Goal: Task Accomplishment & Management: Use online tool/utility

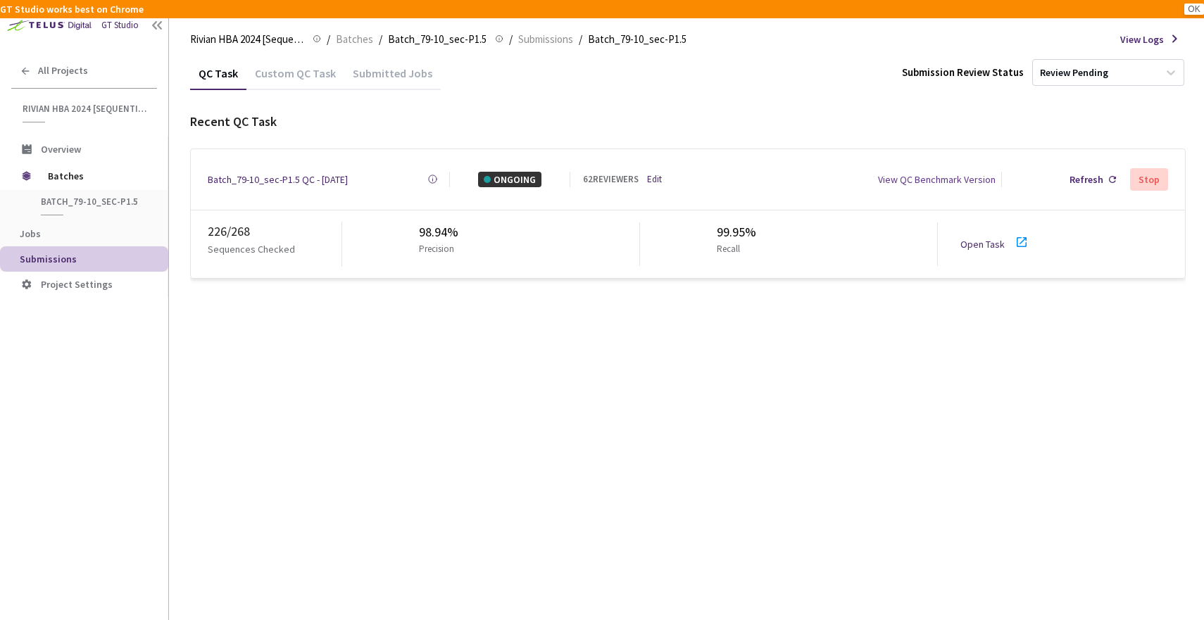
click at [977, 238] on link "Open Task" at bounding box center [982, 244] width 44 height 13
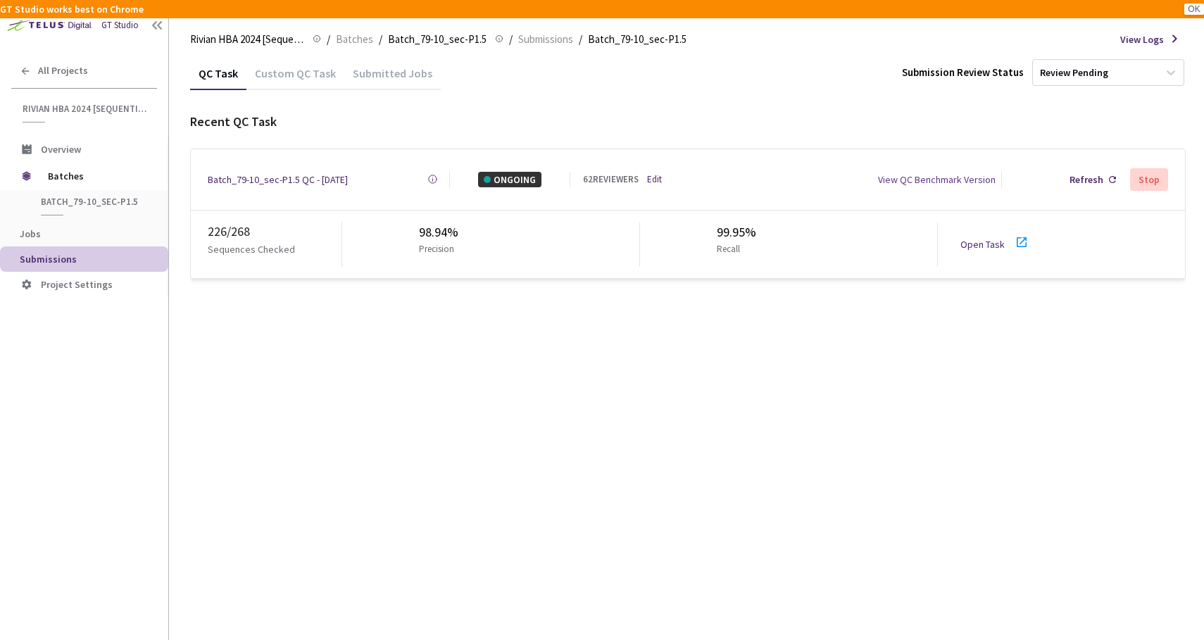
click at [638, 367] on div "QC Task Custom QC Task Submitted Jobs Submission Review Status Review Pending R…" at bounding box center [687, 347] width 995 height 583
click at [964, 238] on link "Open Task" at bounding box center [982, 244] width 44 height 13
click at [971, 238] on link "Open Task" at bounding box center [982, 244] width 44 height 13
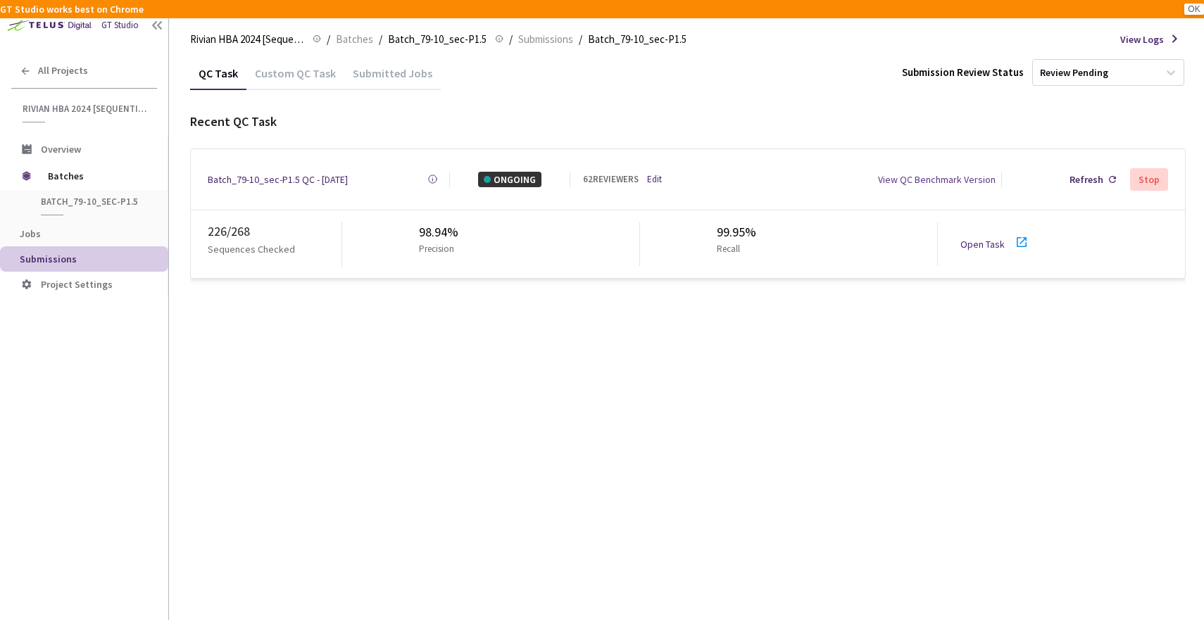
click at [648, 177] on link "Edit" at bounding box center [654, 179] width 15 height 14
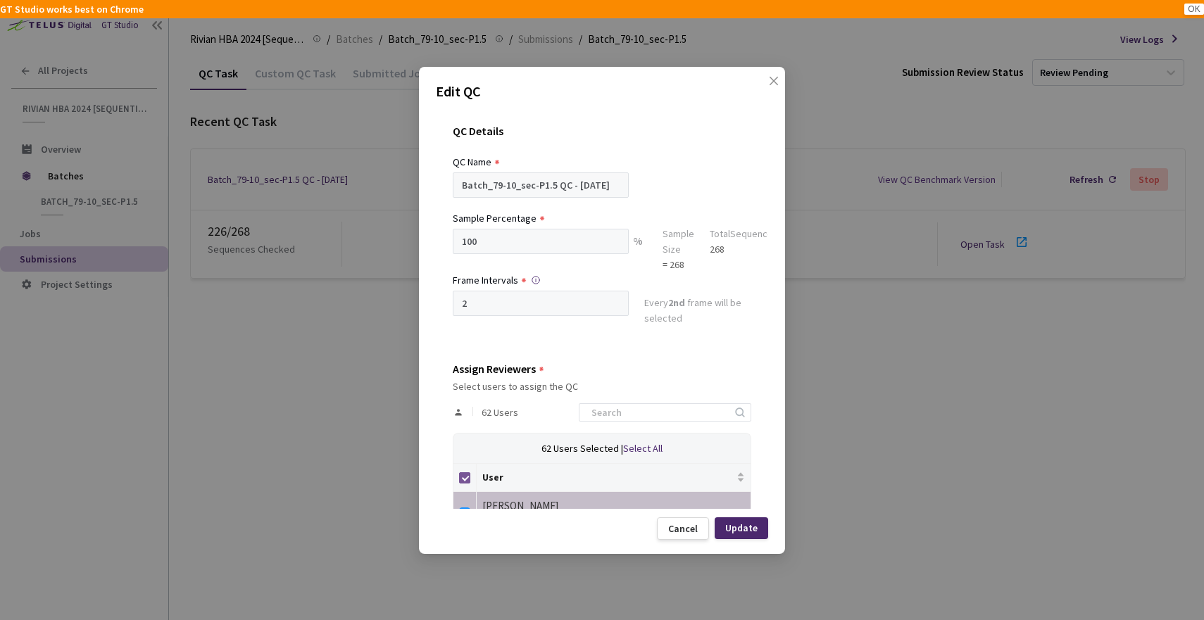
click at [467, 474] on input "Select all" at bounding box center [464, 477] width 11 height 11
checkbox input "false"
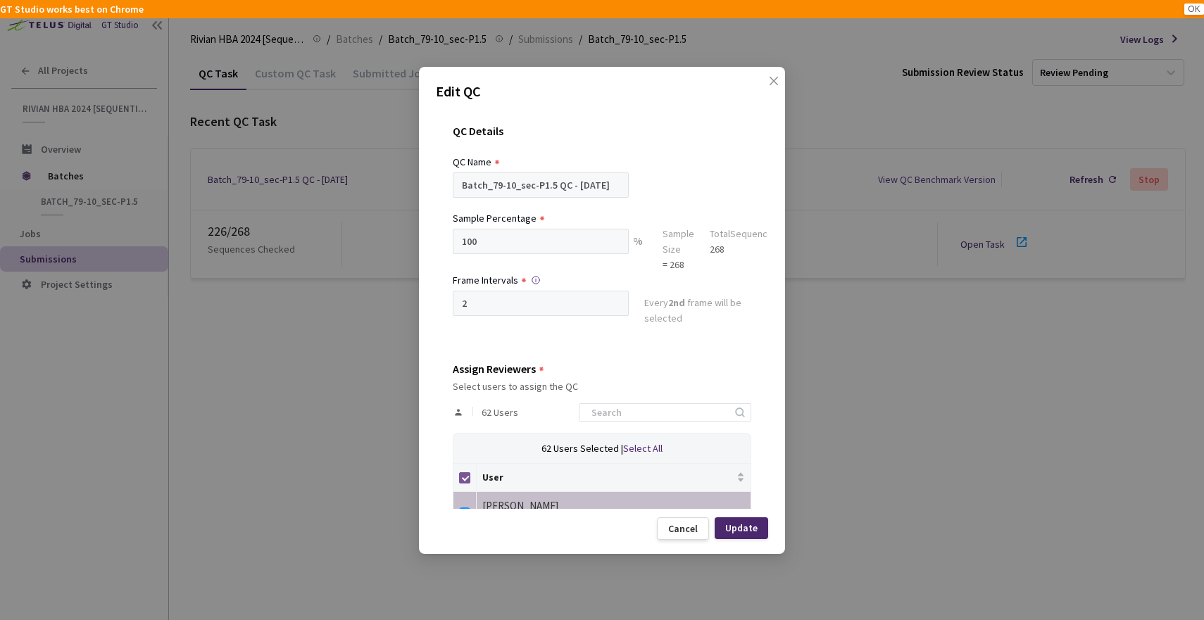
checkbox input "false"
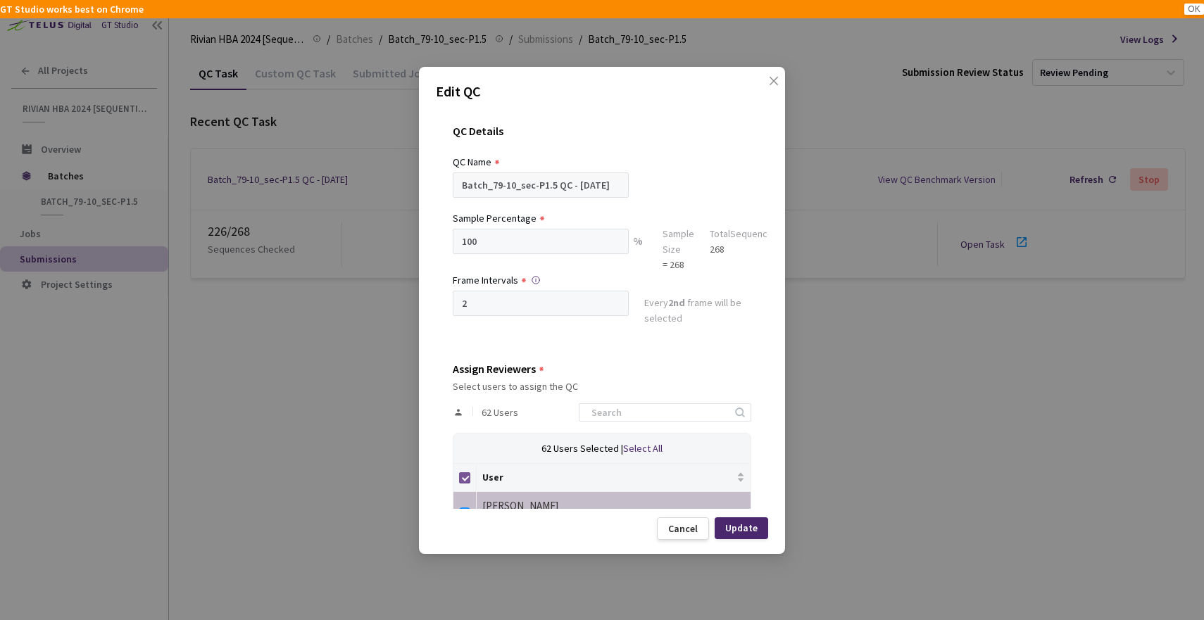
checkbox input "false"
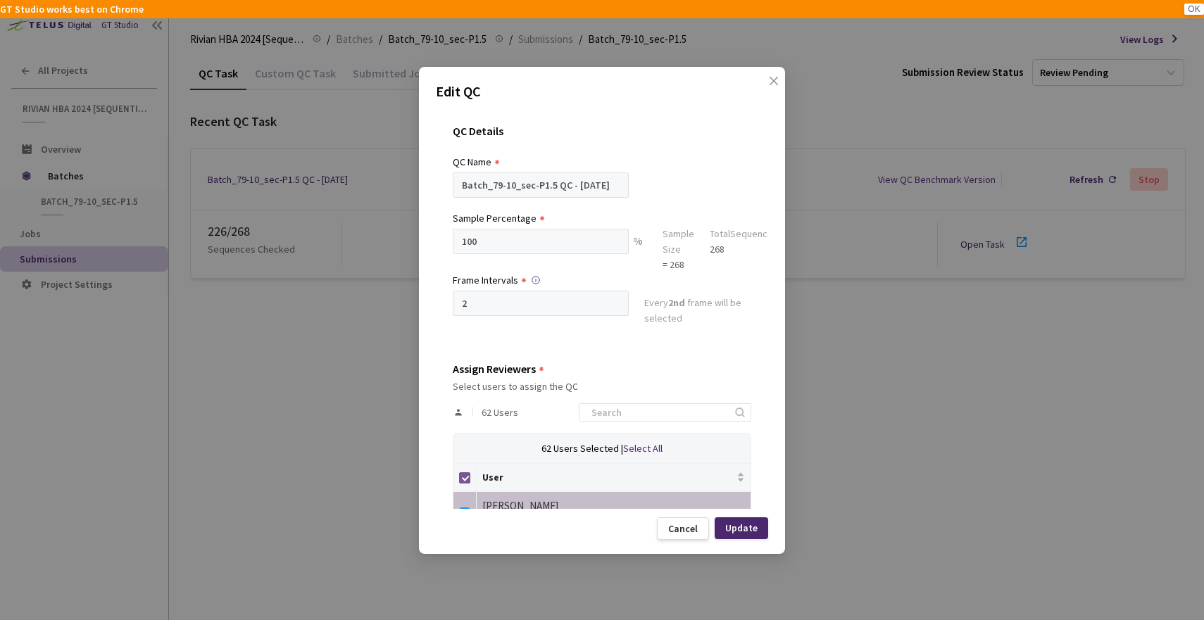
checkbox input "false"
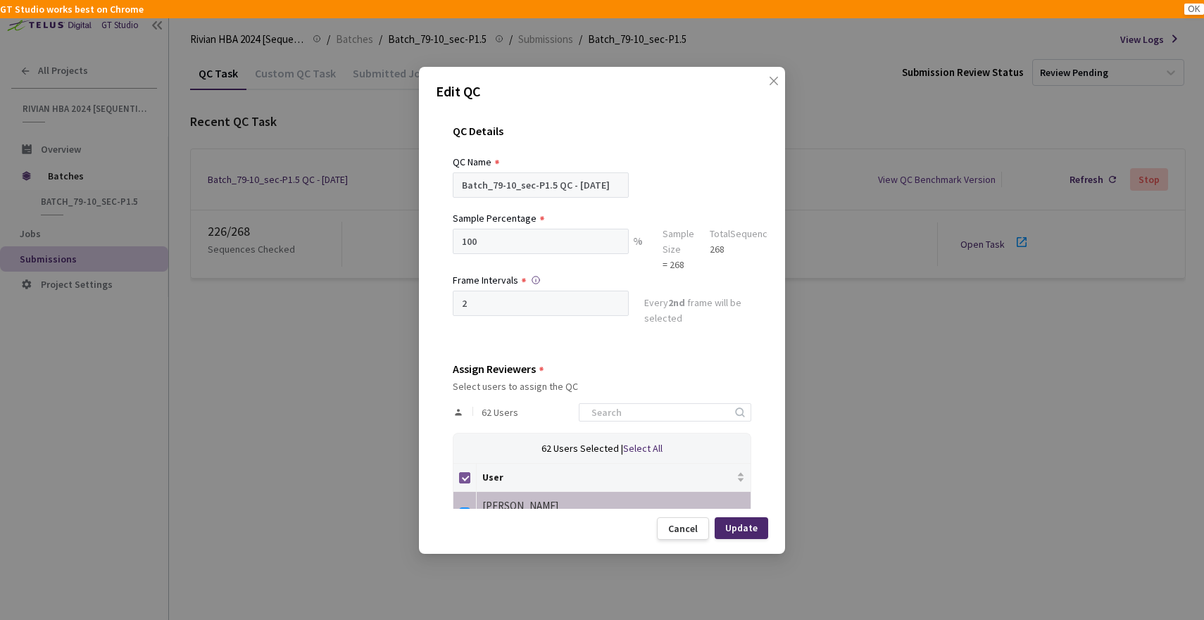
checkbox input "false"
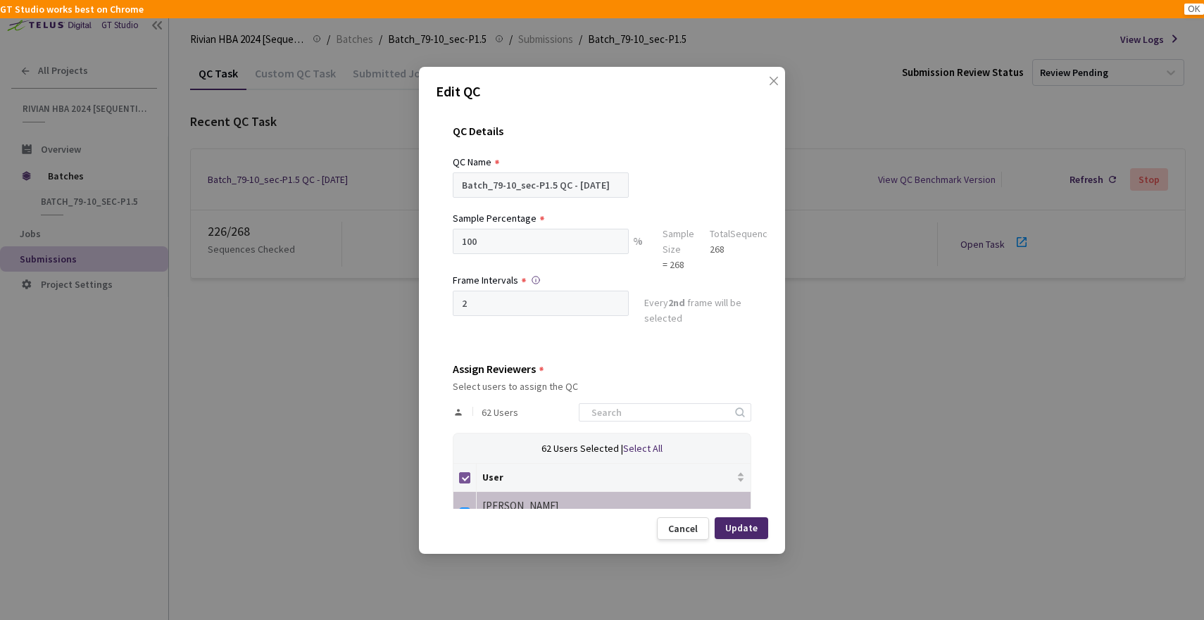
checkbox input "false"
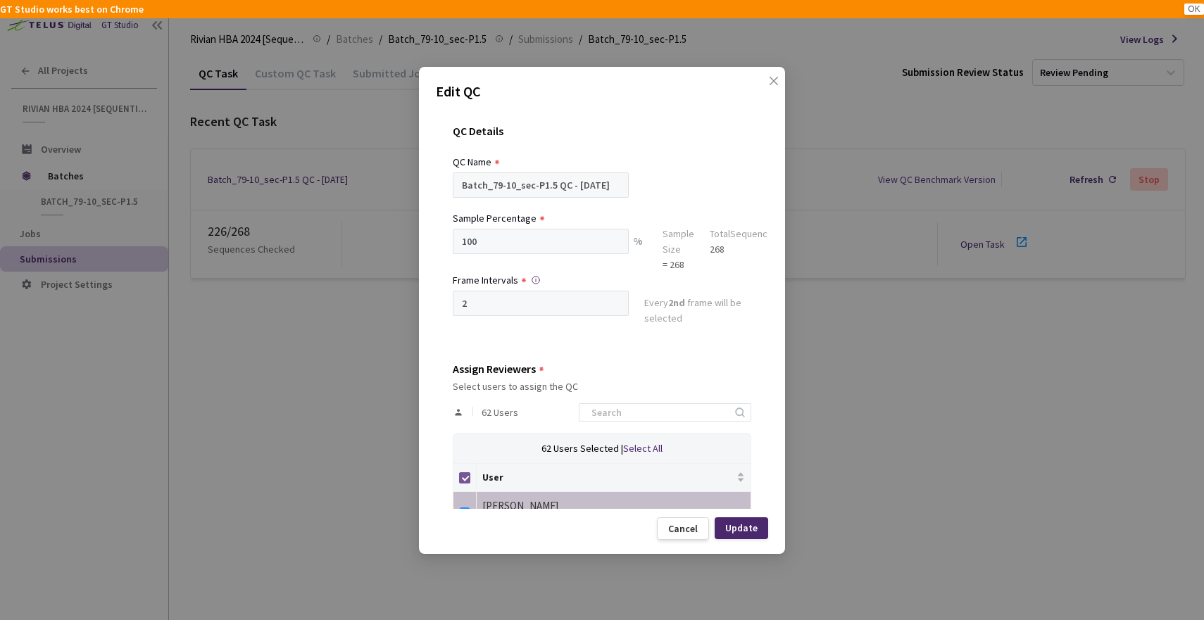
checkbox input "false"
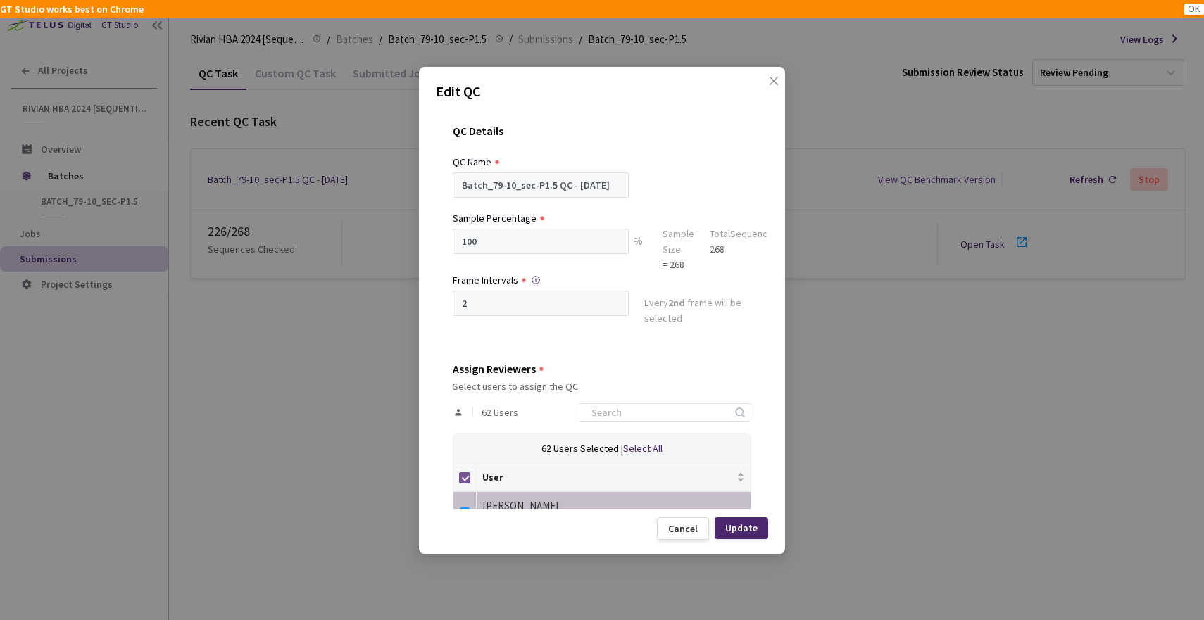
checkbox input "false"
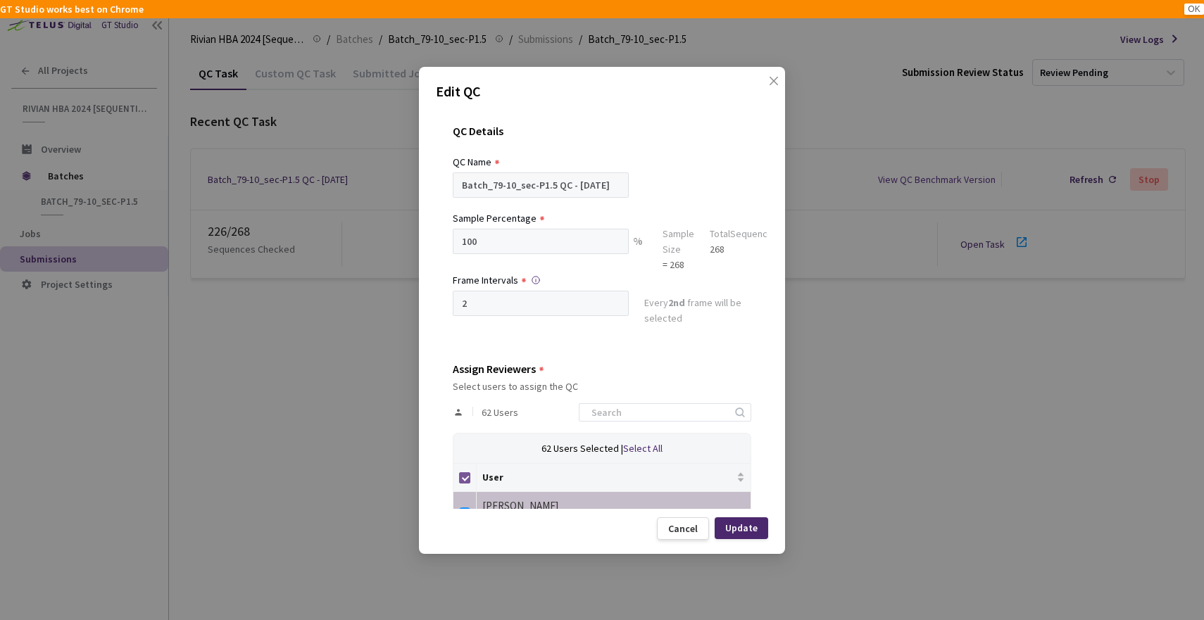
checkbox input "false"
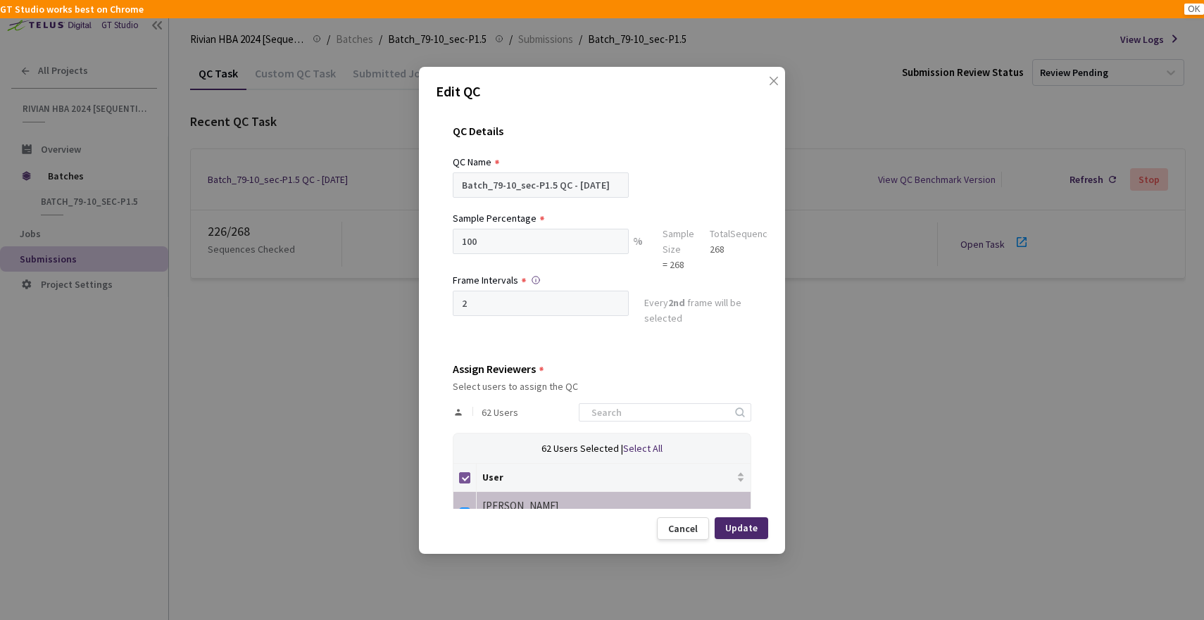
checkbox input "false"
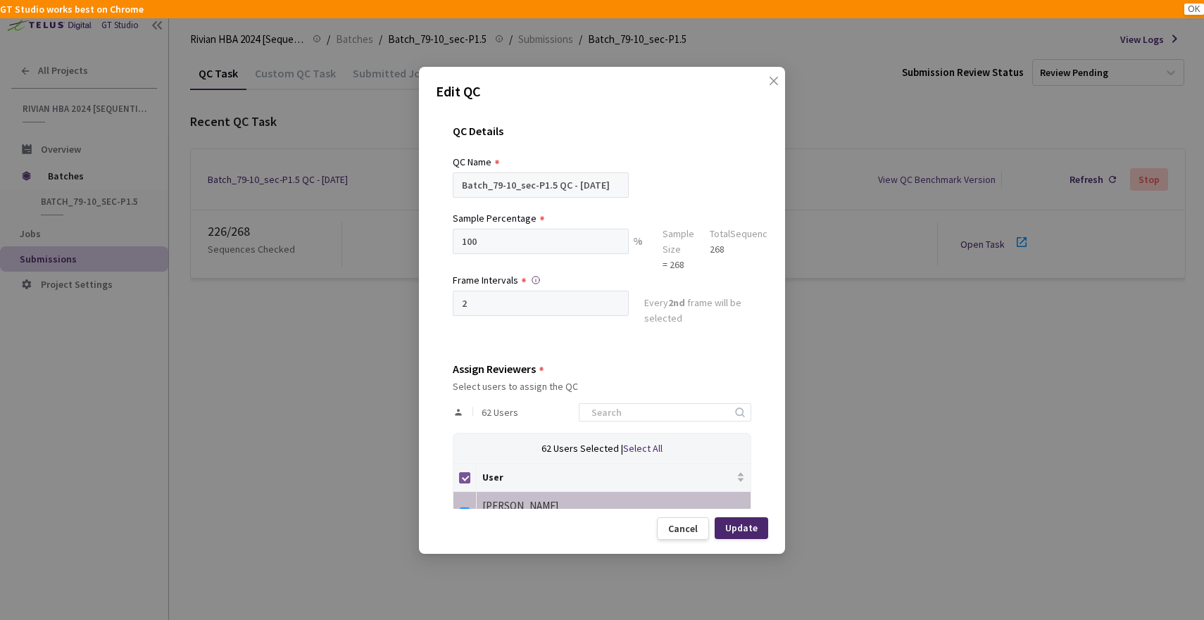
checkbox input "false"
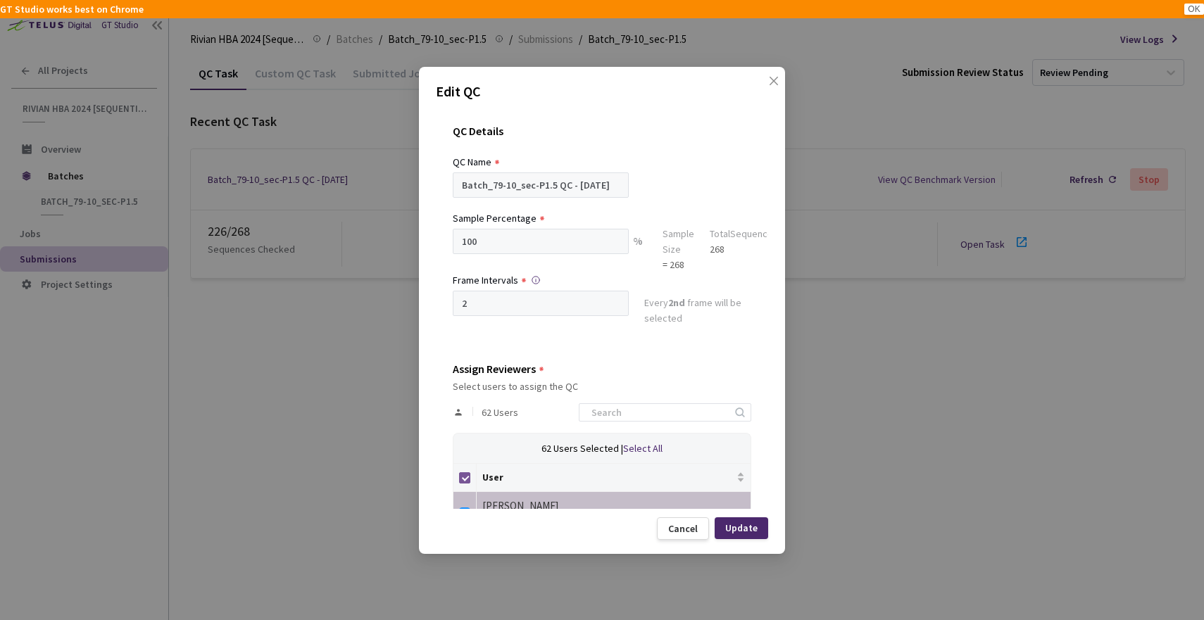
checkbox input "false"
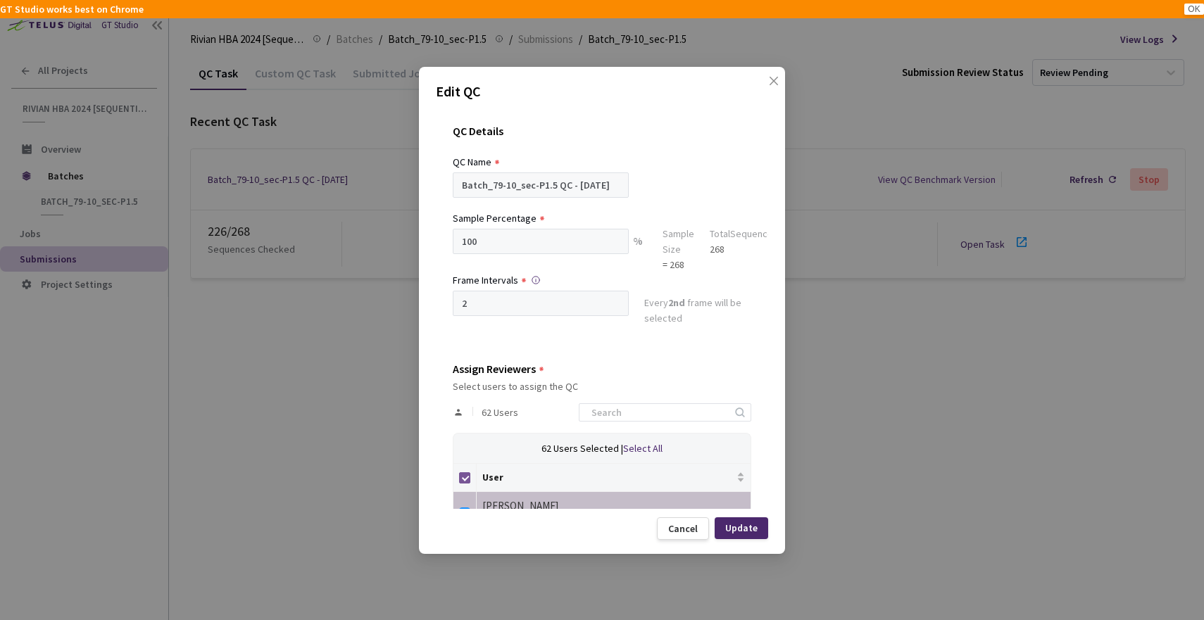
checkbox input "false"
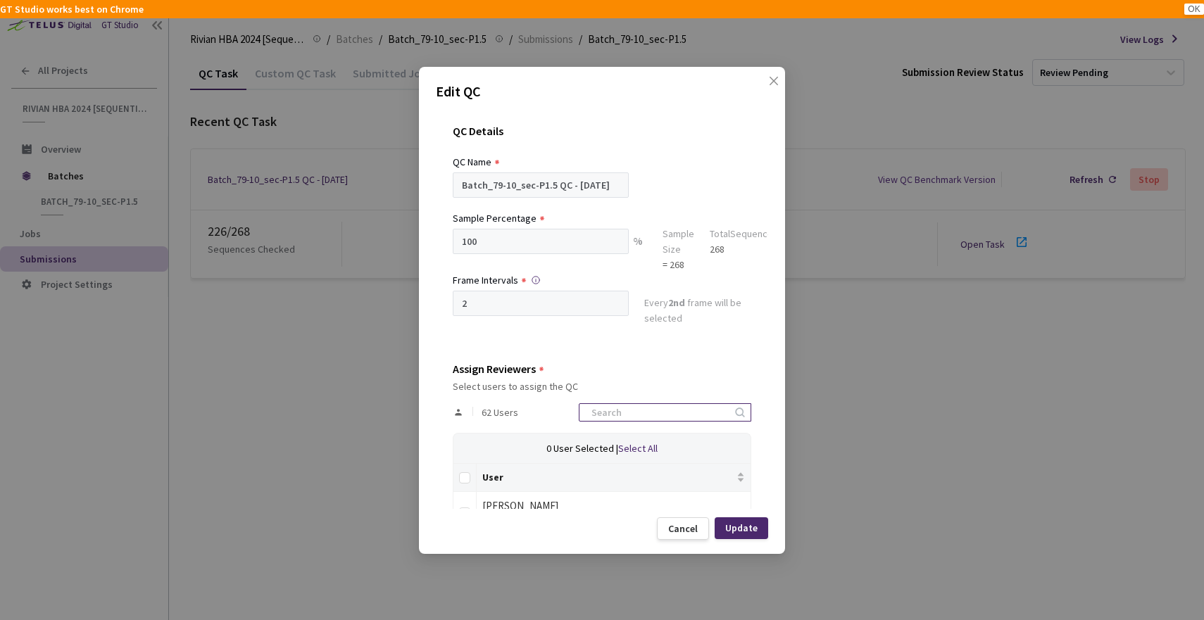
click at [608, 403] on div at bounding box center [665, 412] width 172 height 18
click at [607, 404] on input at bounding box center [658, 412] width 150 height 17
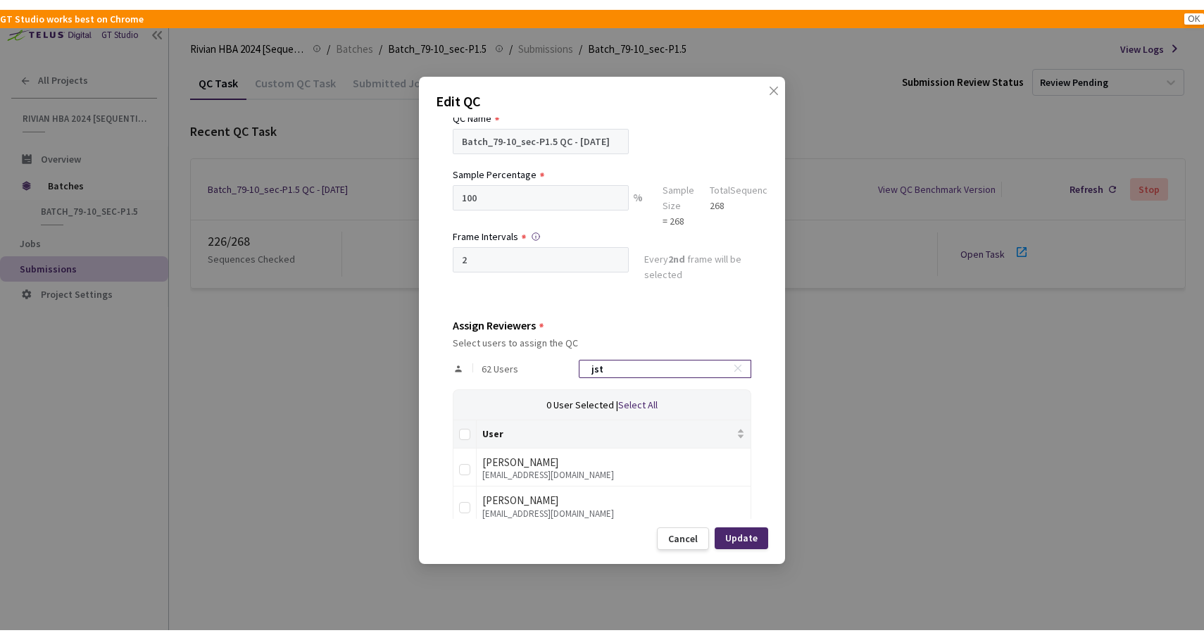
scroll to position [37, 0]
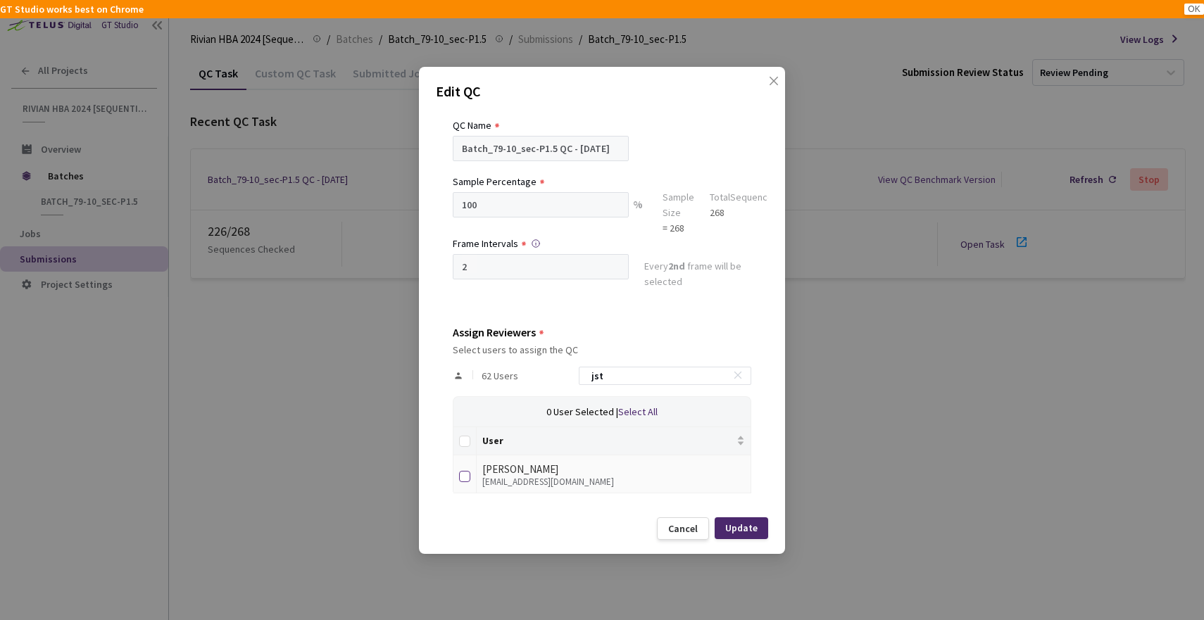
type input "jst"
click at [466, 474] on input "checkbox" at bounding box center [464, 476] width 11 height 11
checkbox input "true"
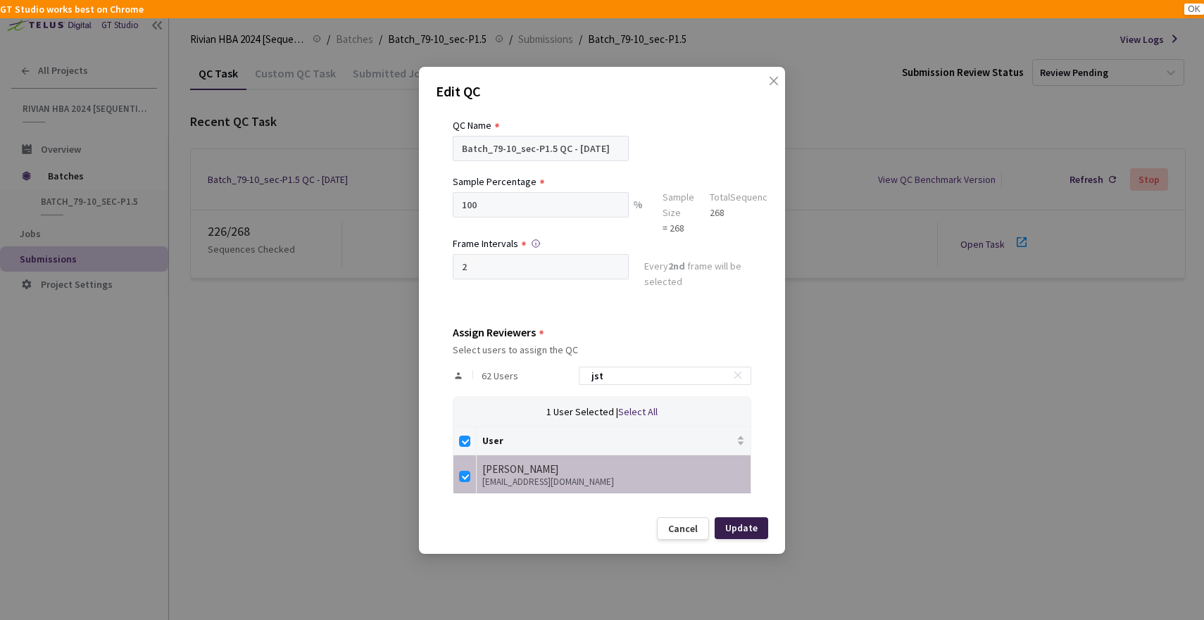
click at [738, 529] on div "Update" at bounding box center [741, 527] width 32 height 11
